Goal: Book appointment/travel/reservation

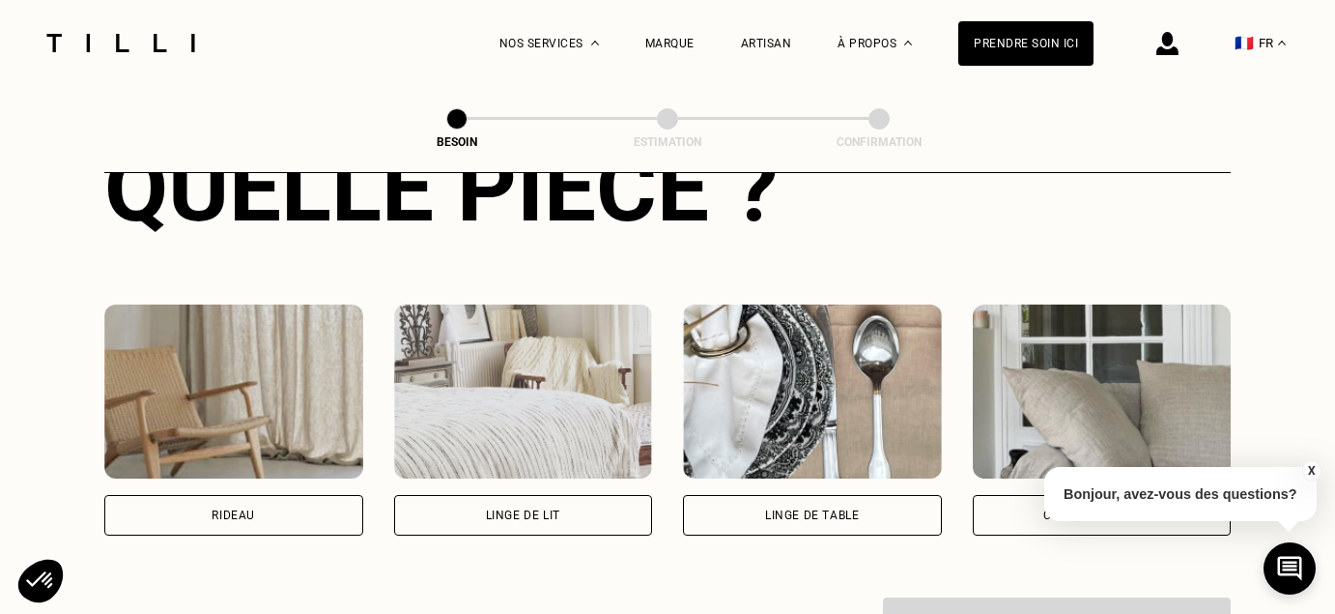
scroll to position [798, 0]
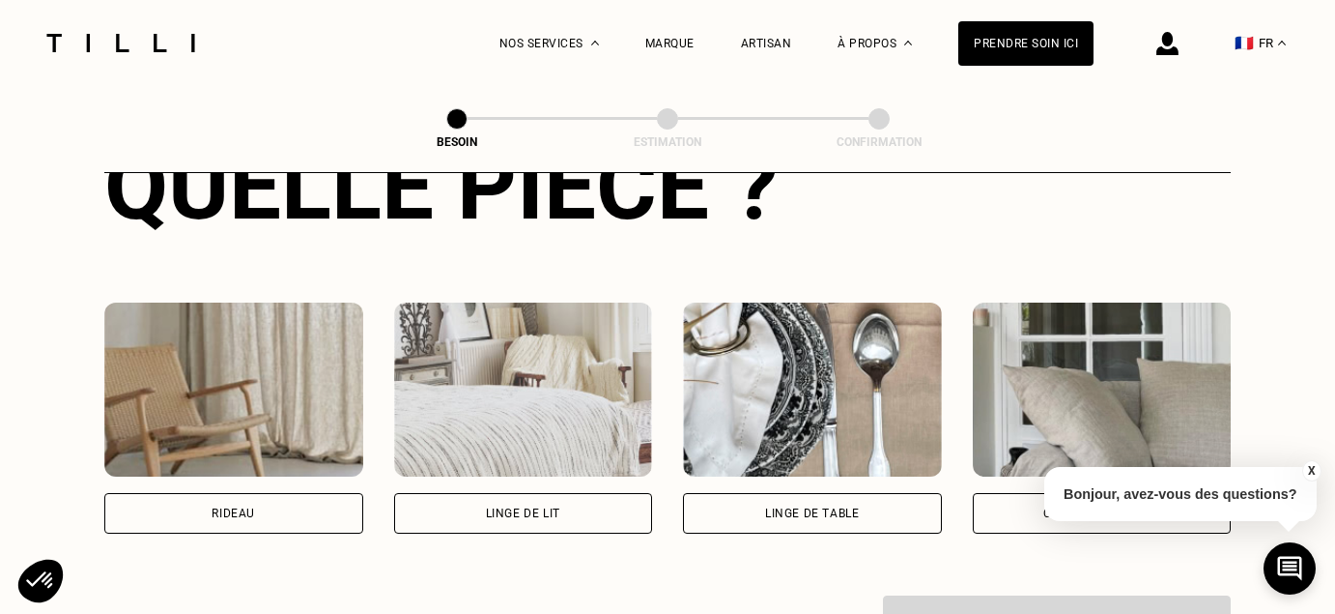
click at [233, 493] on div "Rideau" at bounding box center [233, 513] width 259 height 41
select select "FR"
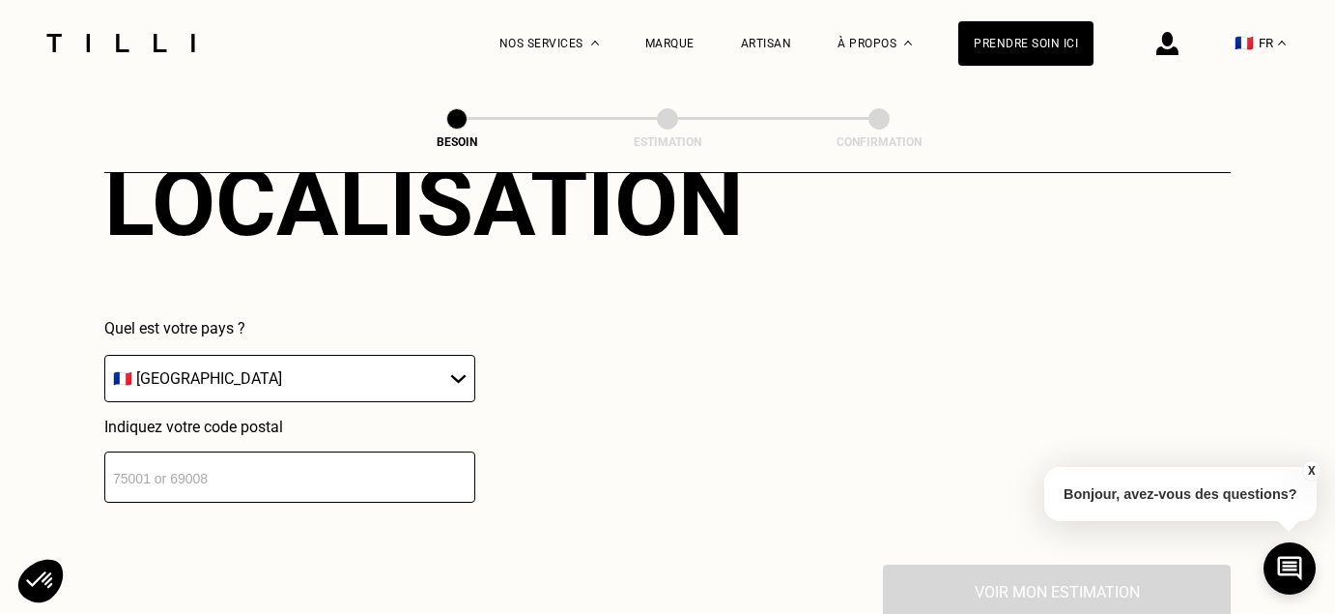
scroll to position [1310, 0]
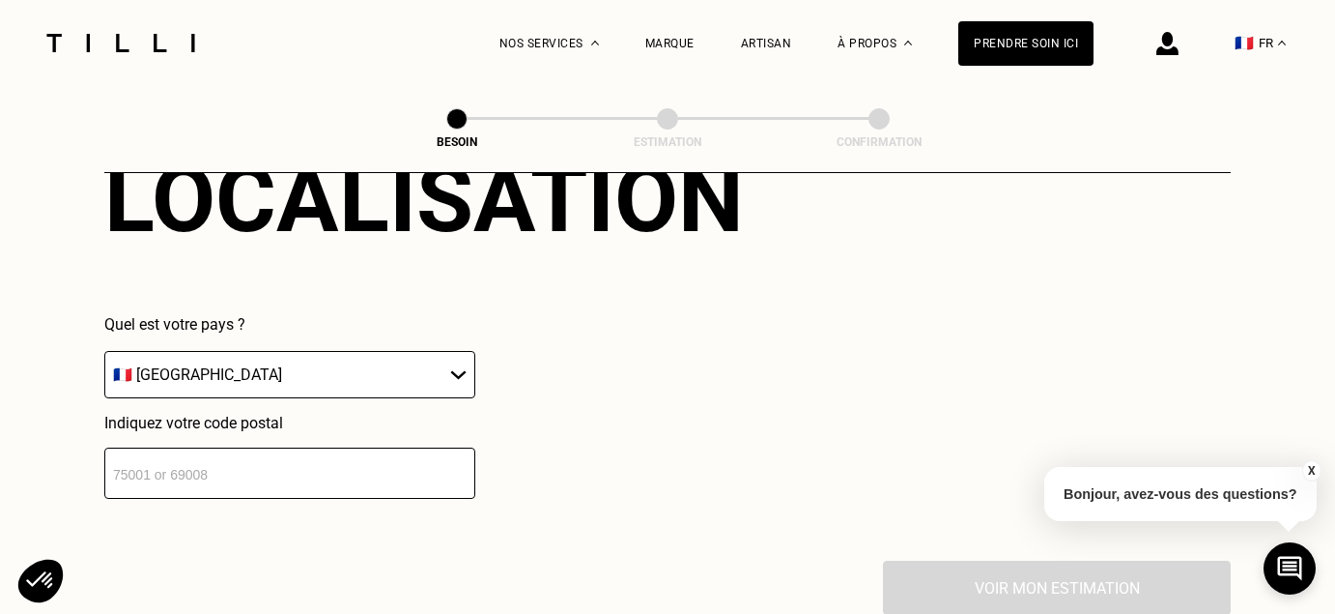
click at [225, 455] on input "number" at bounding box center [289, 472] width 371 height 51
type input "35700"
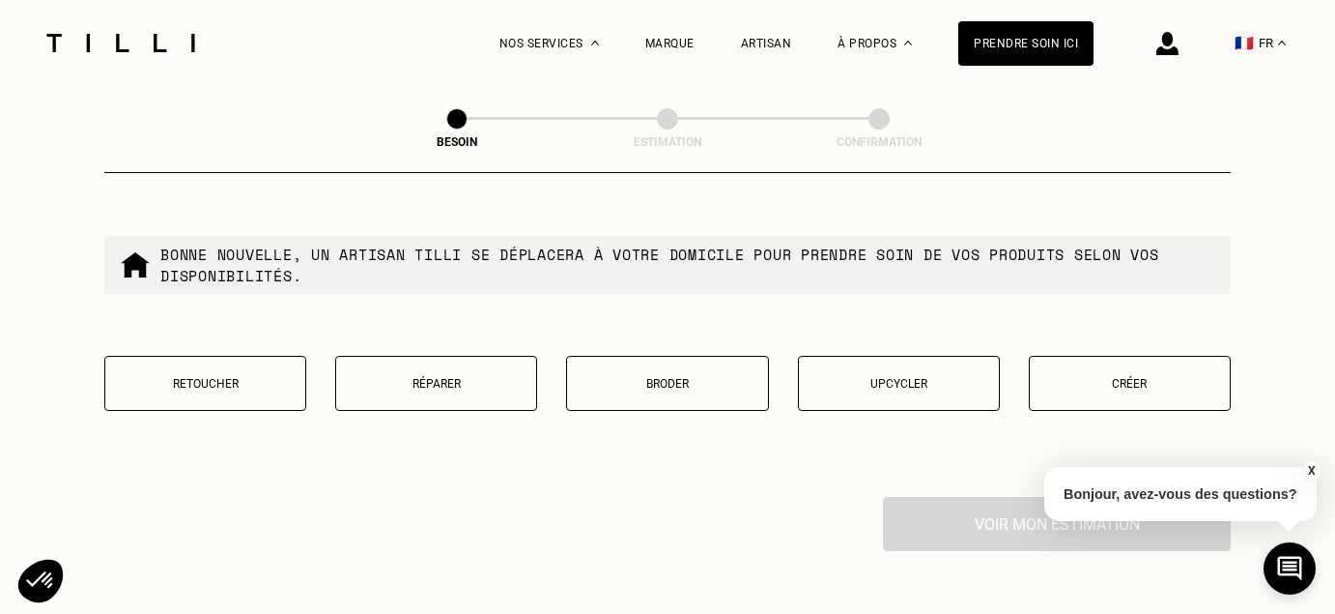
scroll to position [1870, 0]
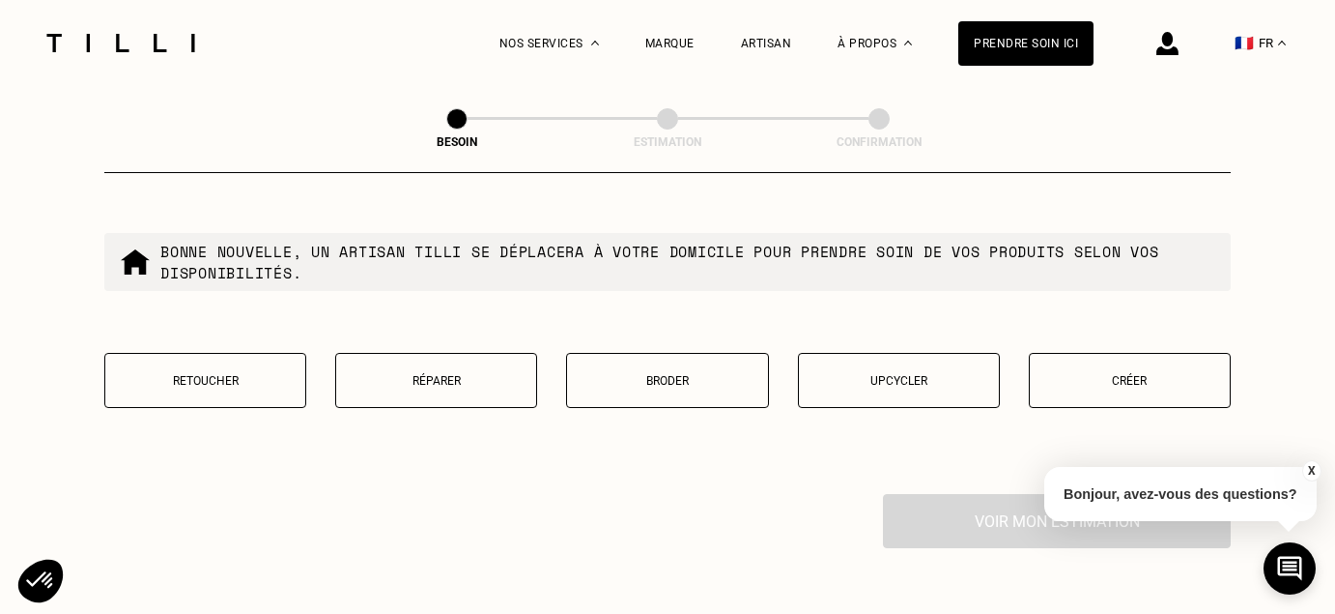
click at [1146, 370] on button "Créer" at bounding box center [1130, 380] width 202 height 55
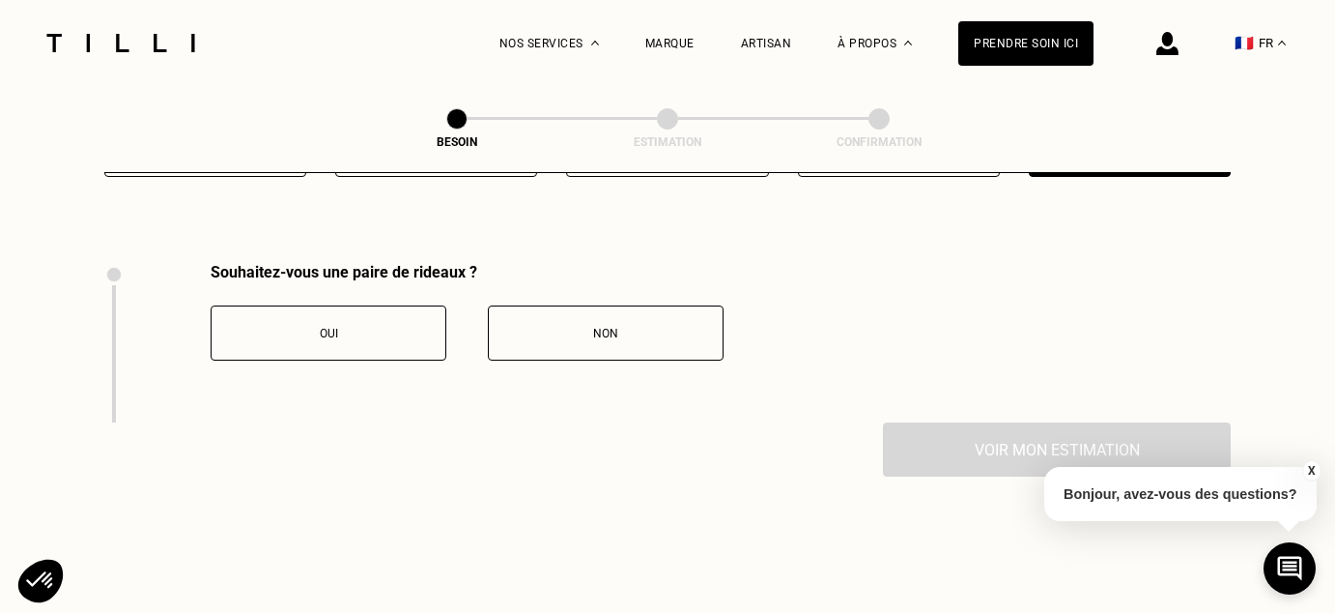
scroll to position [2126, 0]
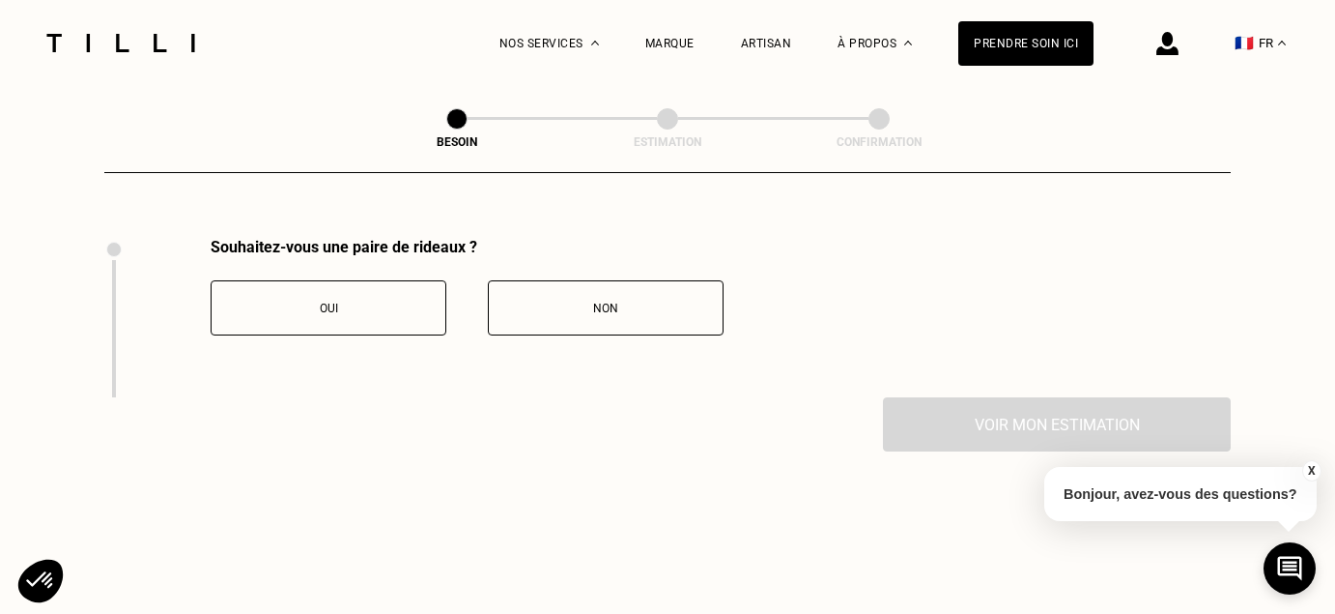
click at [423, 301] on div "Oui" at bounding box center [328, 308] width 214 height 14
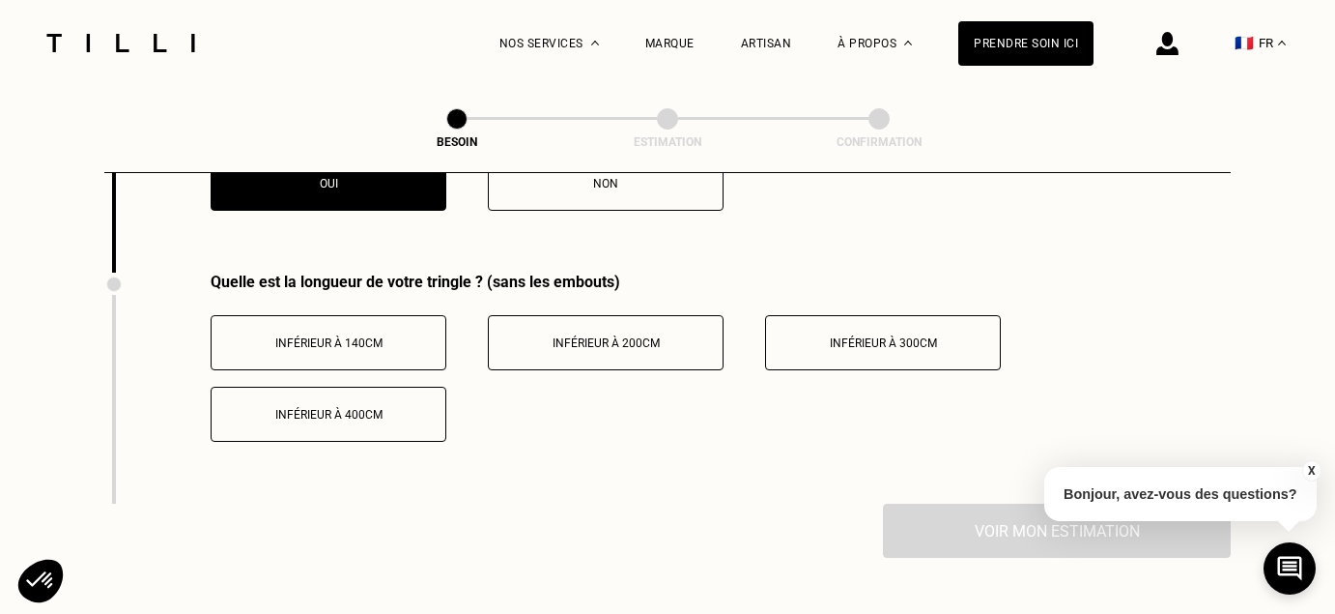
scroll to position [2267, 0]
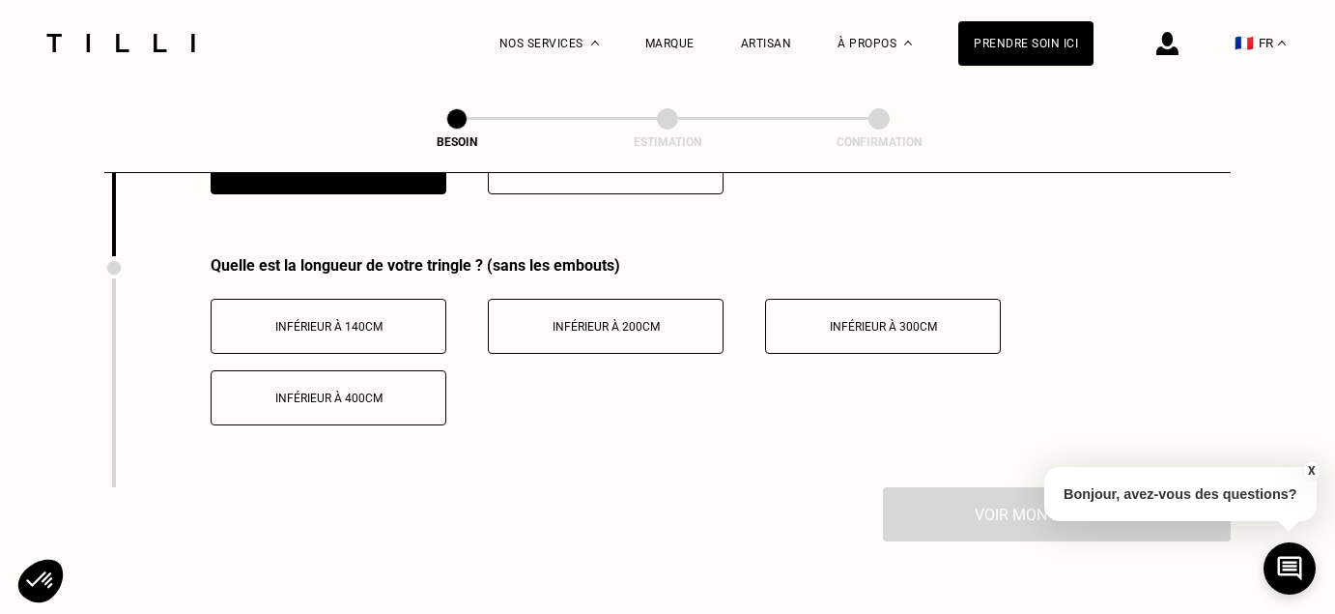
click at [580, 299] on button "Inférieur à 200cm" at bounding box center [606, 326] width 236 height 55
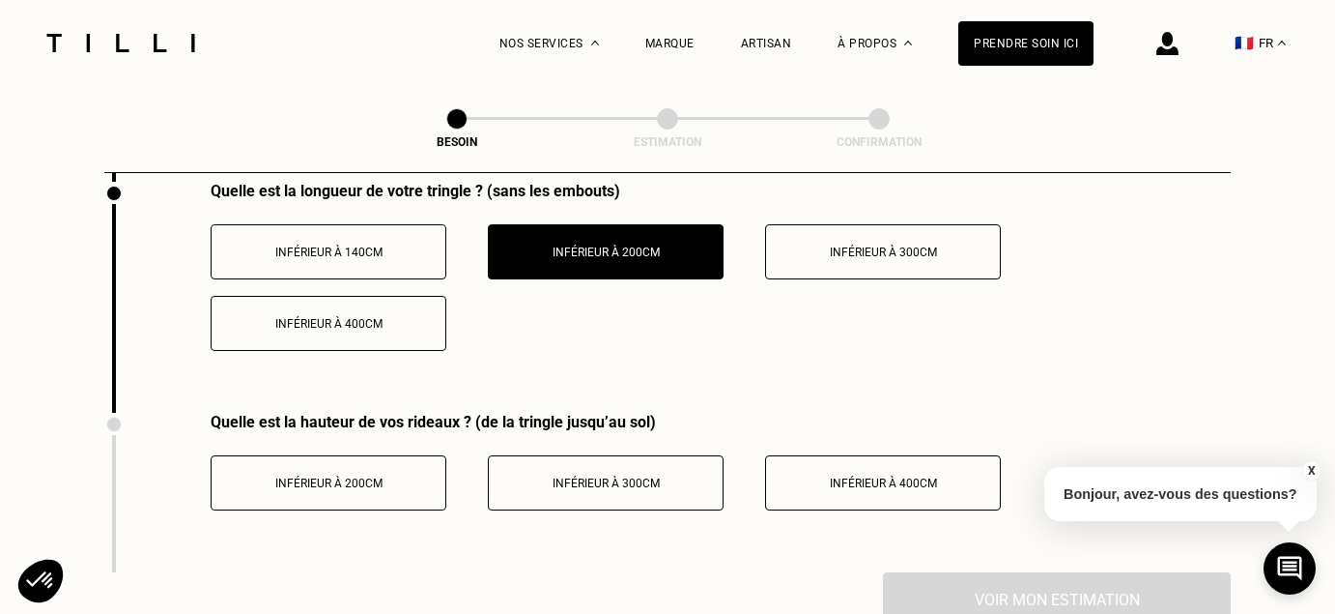
scroll to position [2413, 0]
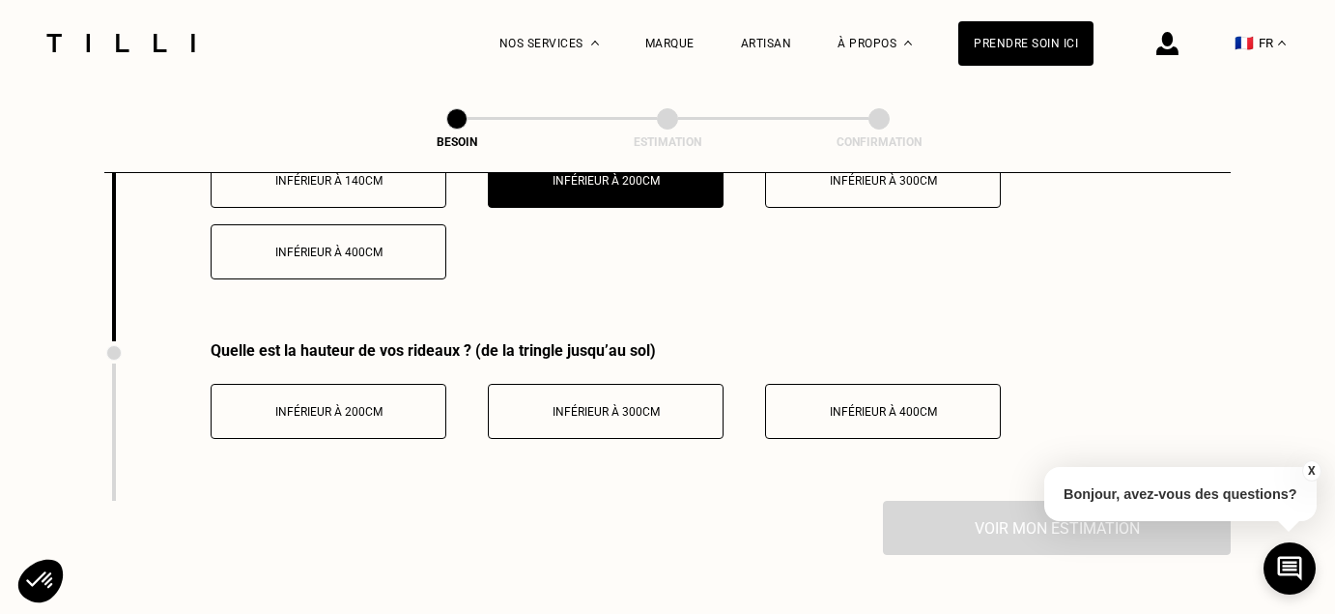
click at [329, 405] on span "Inférieur à 200cm" at bounding box center [328, 412] width 107 height 14
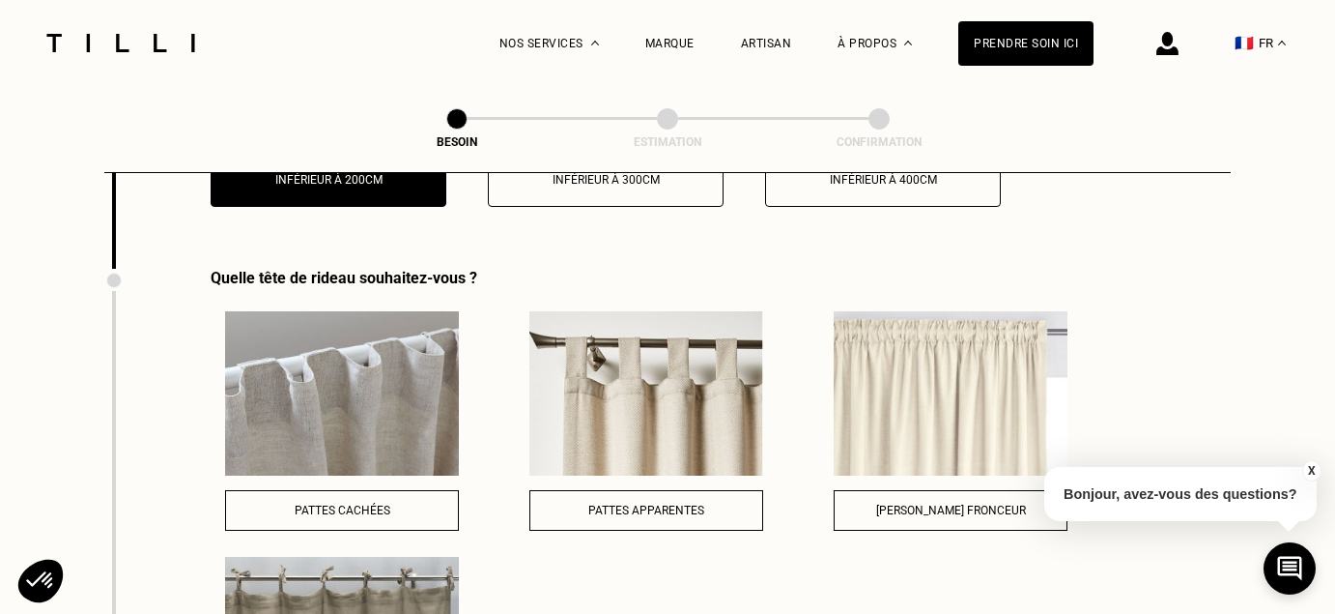
scroll to position [2666, 0]
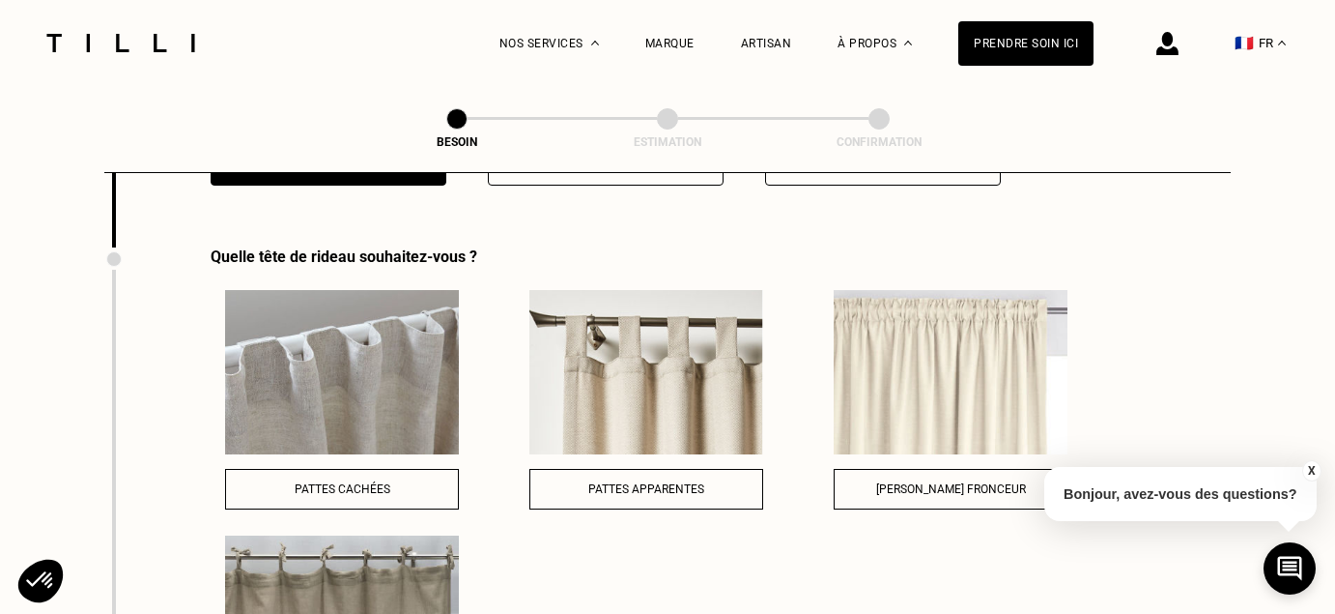
click at [327, 340] on img at bounding box center [342, 372] width 234 height 164
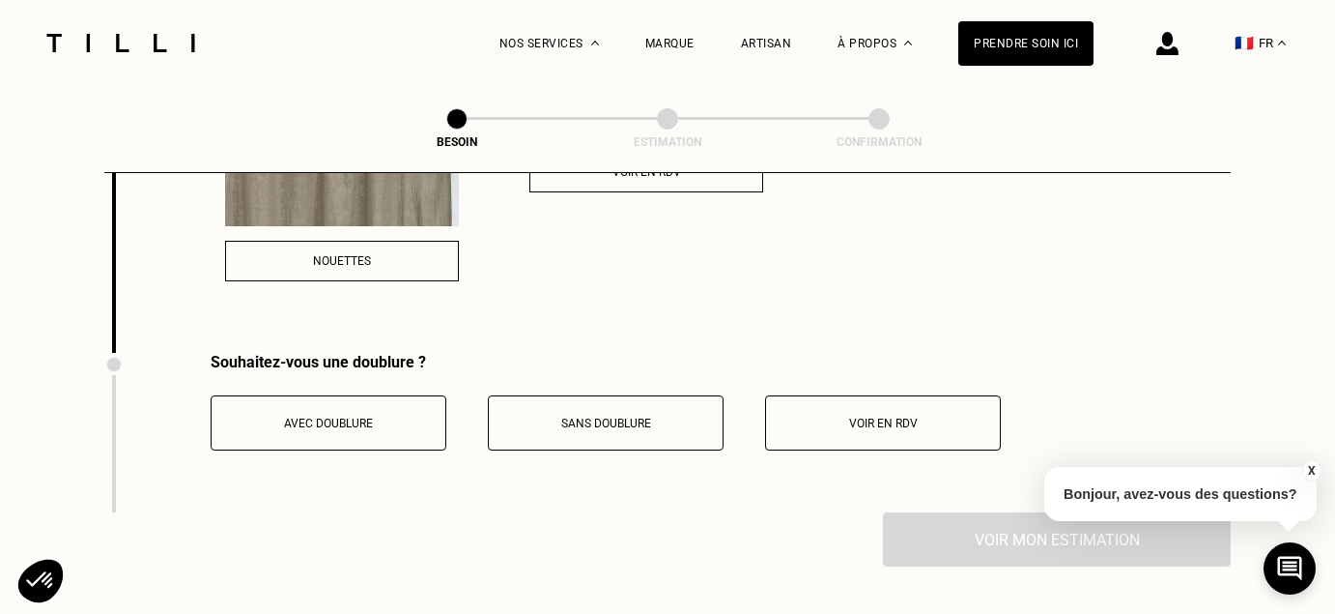
scroll to position [3140, 0]
click at [331, 414] on button "Avec doublure" at bounding box center [329, 421] width 236 height 55
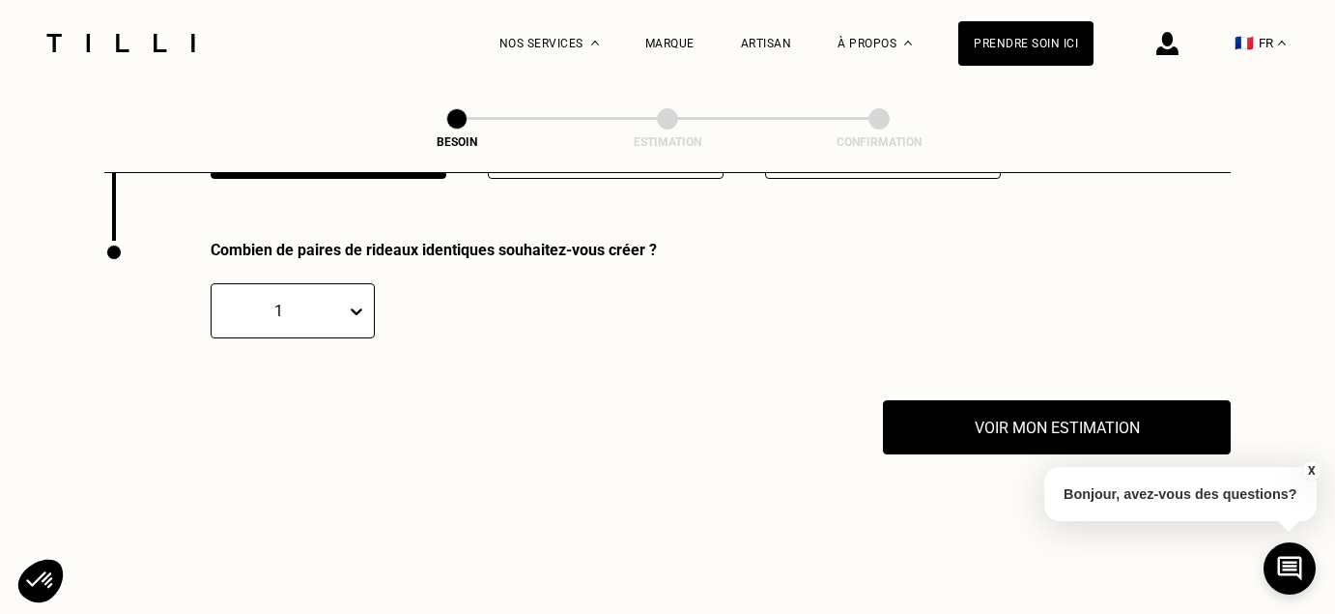
scroll to position [3415, 0]
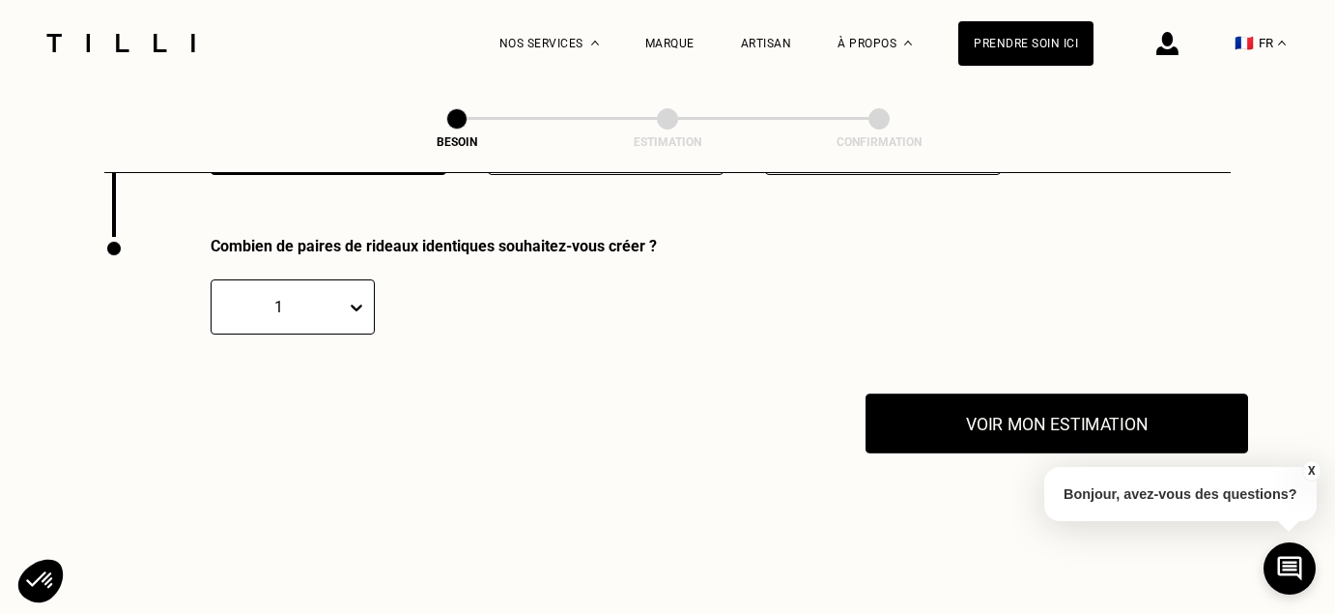
click at [986, 405] on button "Voir mon estimation" at bounding box center [1057, 423] width 383 height 60
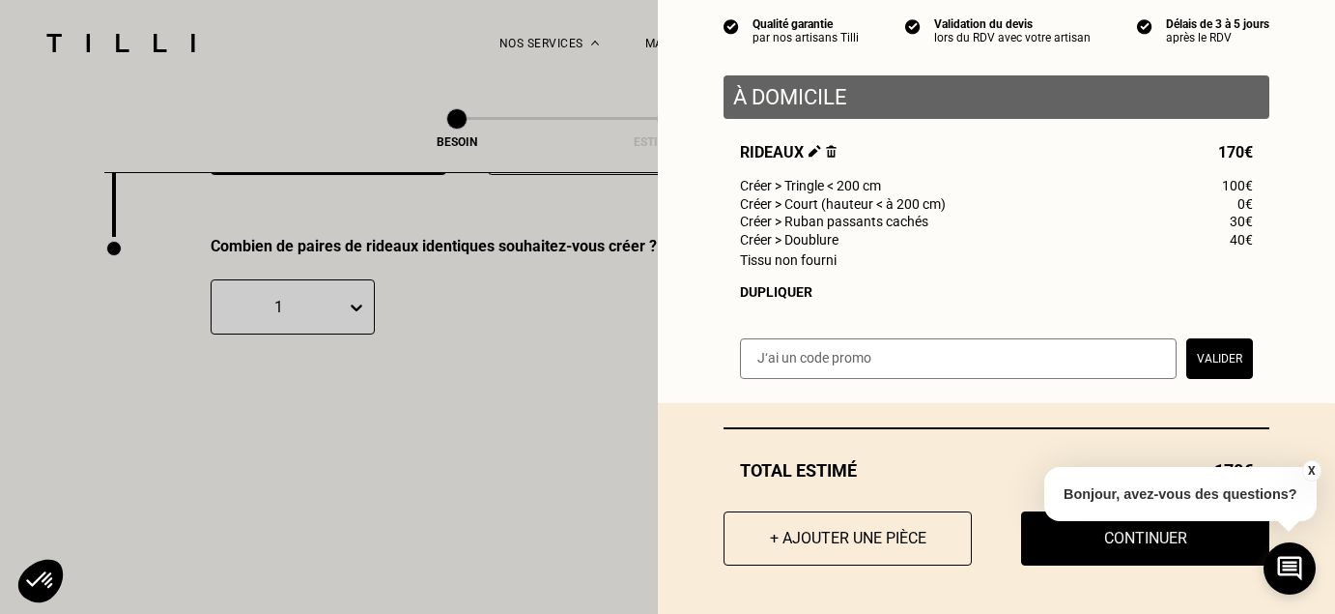
scroll to position [0, 0]
